Goal: Information Seeking & Learning: Find specific fact

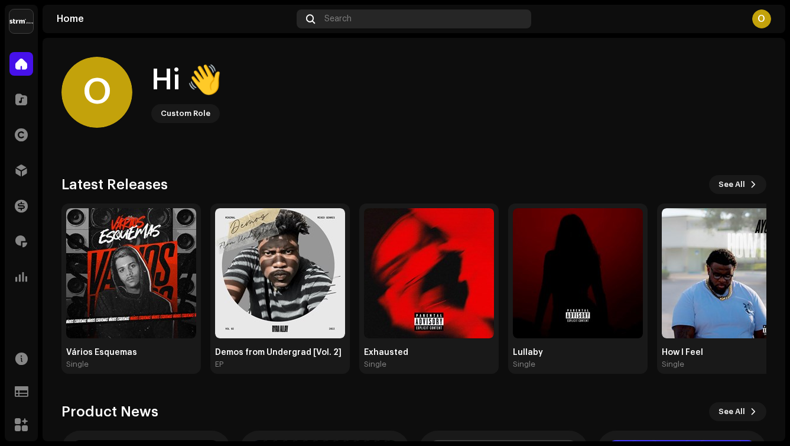
click at [381, 20] on div "Search" at bounding box center [414, 18] width 235 height 19
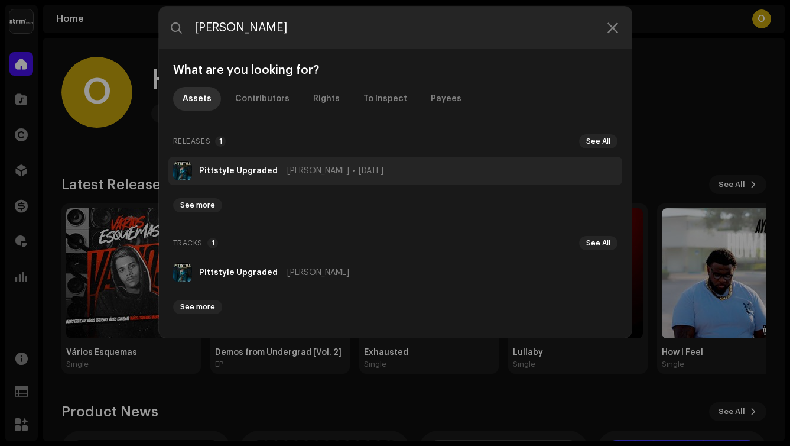
type input "[PERSON_NAME]"
click at [270, 172] on strong "Pittstyle Upgraded" at bounding box center [238, 170] width 79 height 9
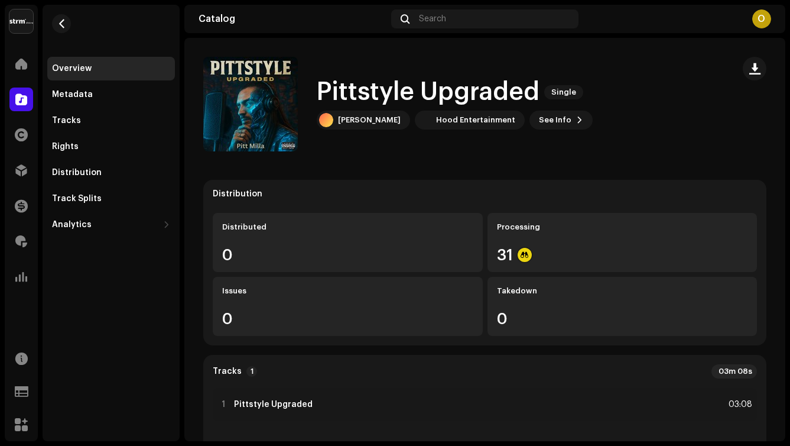
click at [77, 101] on div "Metadata" at bounding box center [111, 95] width 128 height 24
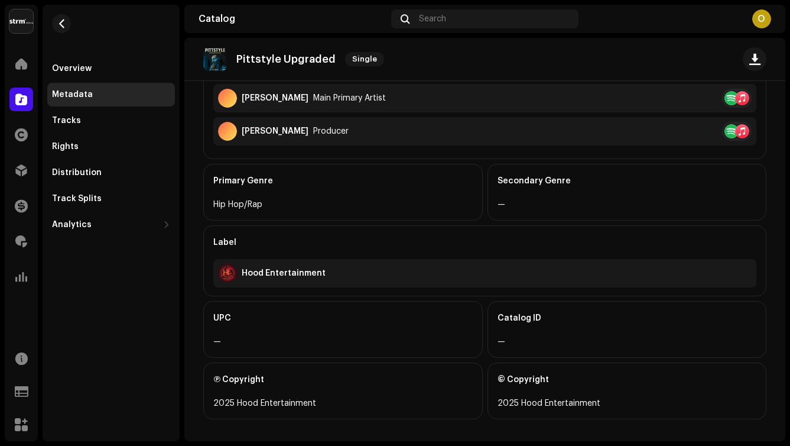
scroll to position [346, 0]
click at [300, 326] on div "UPC" at bounding box center [342, 319] width 259 height 33
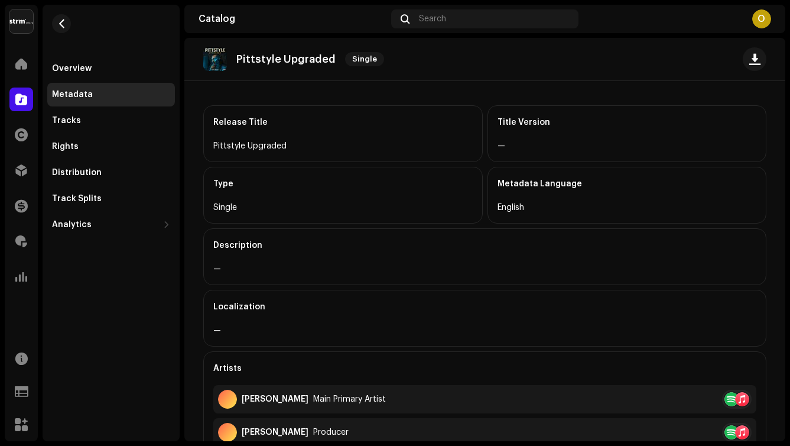
scroll to position [0, 0]
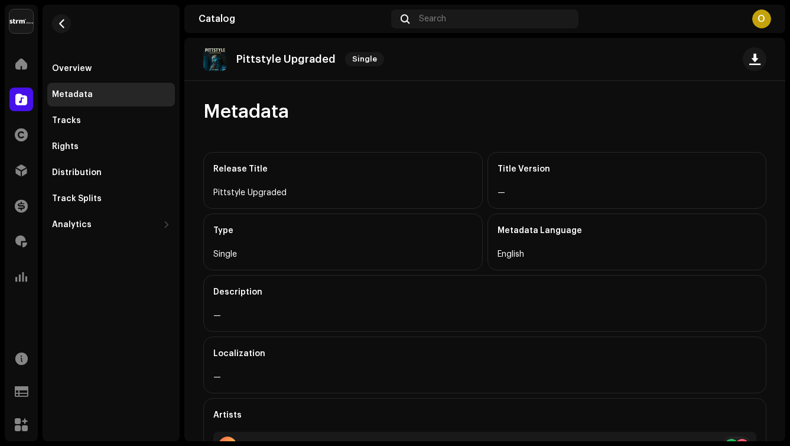
click at [235, 115] on span "Metadata" at bounding box center [246, 112] width 86 height 24
click at [215, 110] on span "Metadata" at bounding box center [246, 112] width 86 height 24
click at [214, 110] on span "Metadata" at bounding box center [246, 112] width 86 height 24
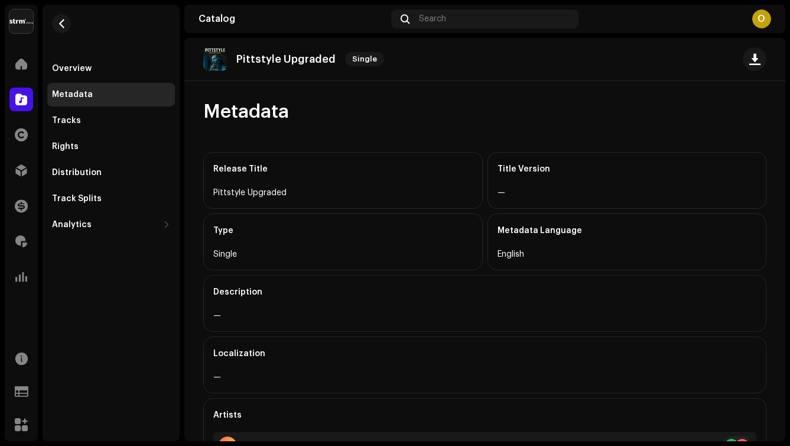
click at [213, 110] on span "Metadata" at bounding box center [246, 112] width 86 height 24
click at [212, 113] on span "Metadata" at bounding box center [246, 112] width 86 height 24
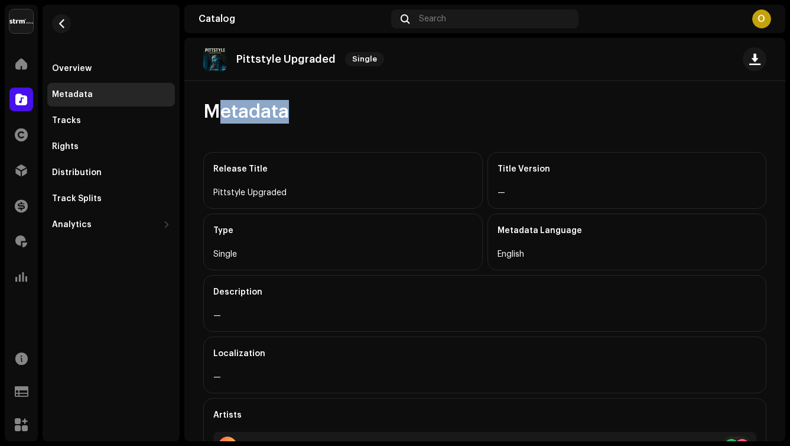
click at [212, 113] on span "Metadata" at bounding box center [246, 112] width 86 height 24
click at [210, 113] on span "Metadata" at bounding box center [246, 112] width 86 height 24
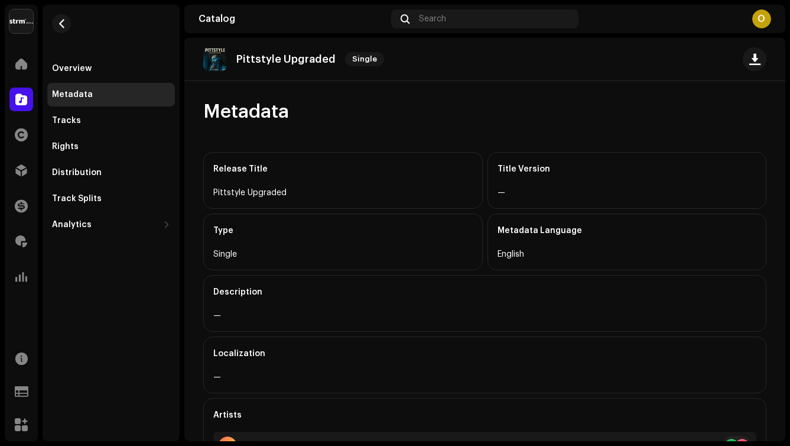
click at [199, 112] on div "Metadata Release Title Pittstyle Upgraded Title Version — Type Single Metadata …" at bounding box center [484, 447] width 601 height 695
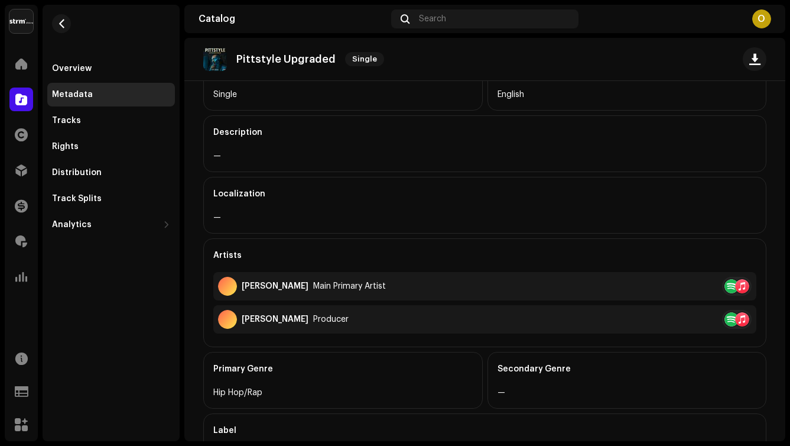
scroll to position [354, 0]
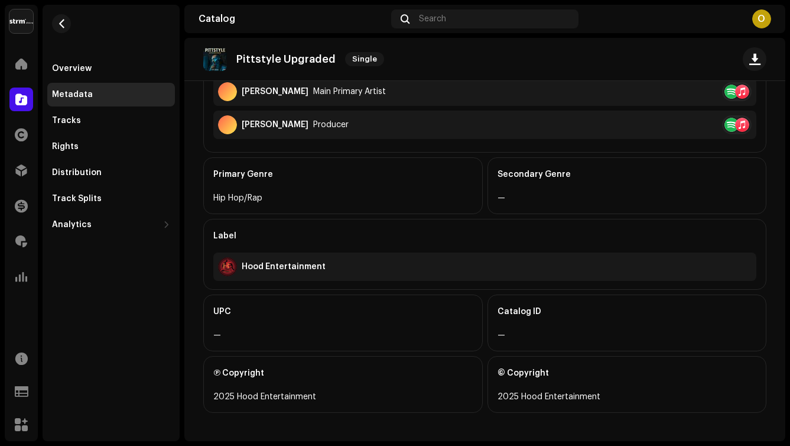
click at [221, 332] on div "—" at bounding box center [342, 335] width 259 height 14
click at [207, 332] on div "UPC —" at bounding box center [343, 322] width 280 height 57
click at [218, 310] on div "UPC" at bounding box center [342, 311] width 259 height 33
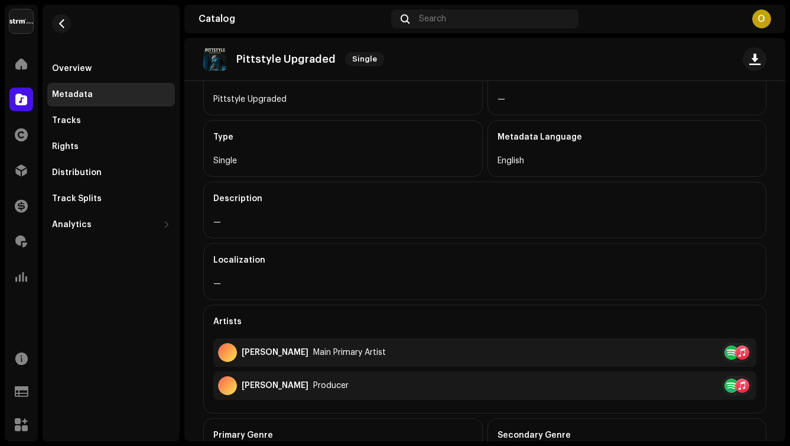
scroll to position [0, 0]
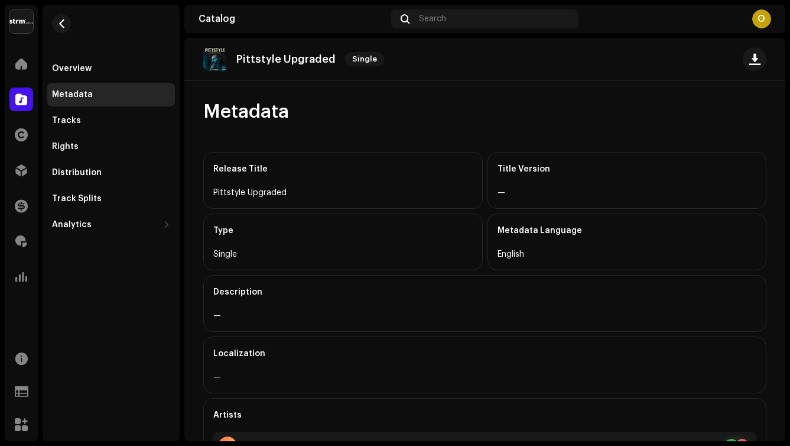
click at [439, 154] on div "Release Title" at bounding box center [342, 168] width 259 height 33
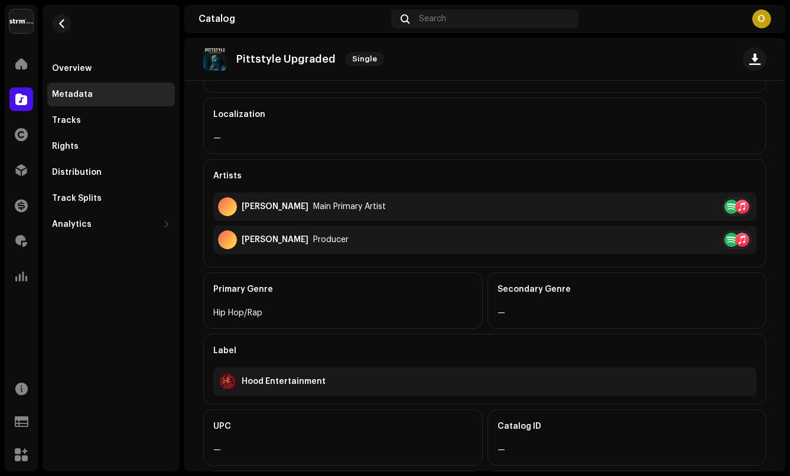
scroll to position [323, 0]
